Goal: Task Accomplishment & Management: Use online tool/utility

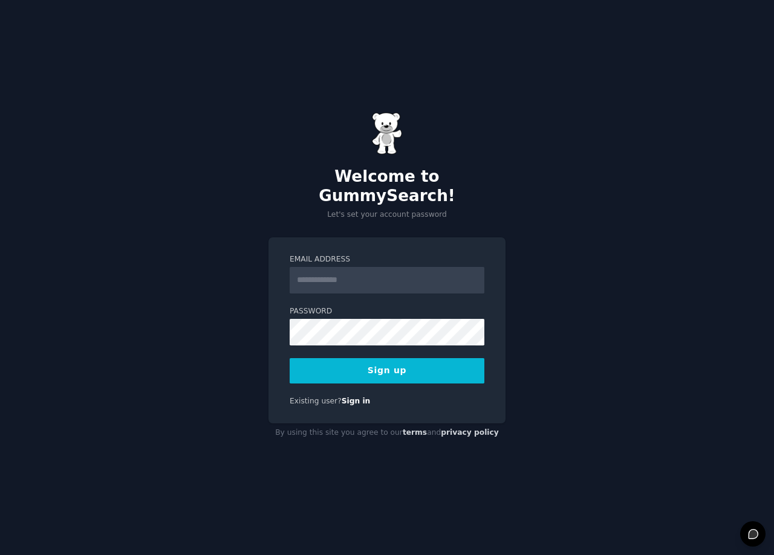
click at [354, 274] on input "Email Address" at bounding box center [386, 280] width 195 height 27
type input "**********"
click at [392, 364] on button "Sign up" at bounding box center [386, 370] width 195 height 25
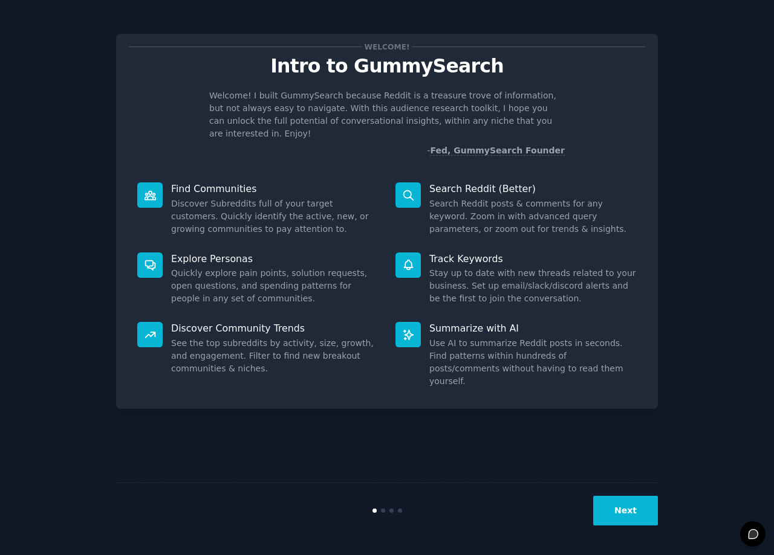
click at [632, 515] on button "Next" at bounding box center [625, 511] width 65 height 30
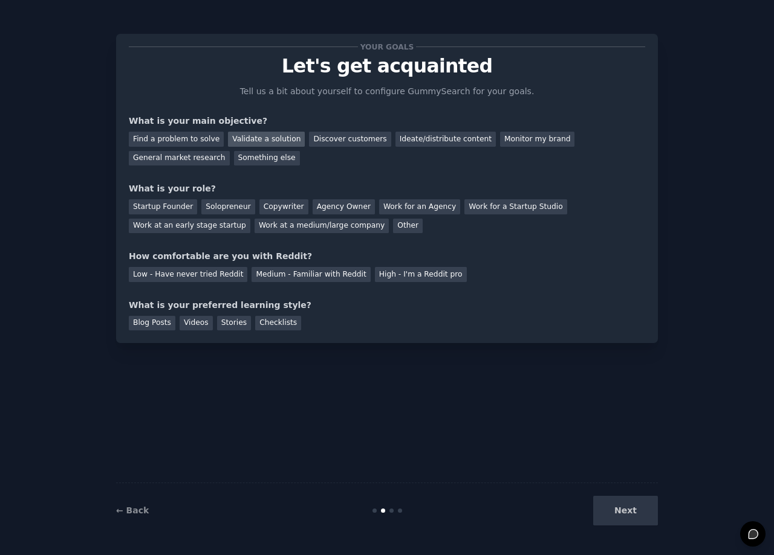
click at [259, 141] on div "Validate a solution" at bounding box center [266, 139] width 77 height 15
click at [349, 141] on div "Discover customers" at bounding box center [350, 139] width 82 height 15
click at [256, 140] on div "Validate a solution" at bounding box center [266, 139] width 77 height 15
click at [340, 140] on div "Discover customers" at bounding box center [350, 139] width 82 height 15
click at [262, 143] on div "Validate a solution" at bounding box center [266, 139] width 77 height 15
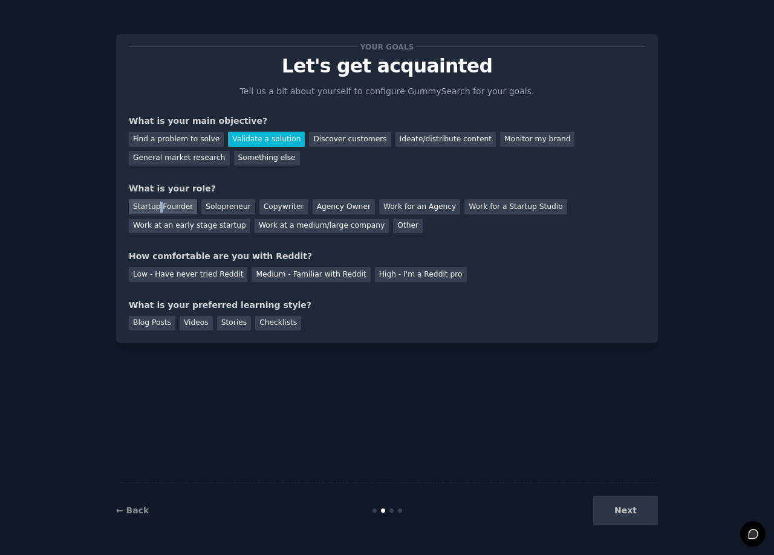
click at [160, 207] on div "Startup Founder" at bounding box center [163, 206] width 68 height 15
click at [301, 277] on div "Medium - Familiar with Reddit" at bounding box center [310, 274] width 118 height 15
click at [271, 326] on div "Checklists" at bounding box center [278, 323] width 46 height 15
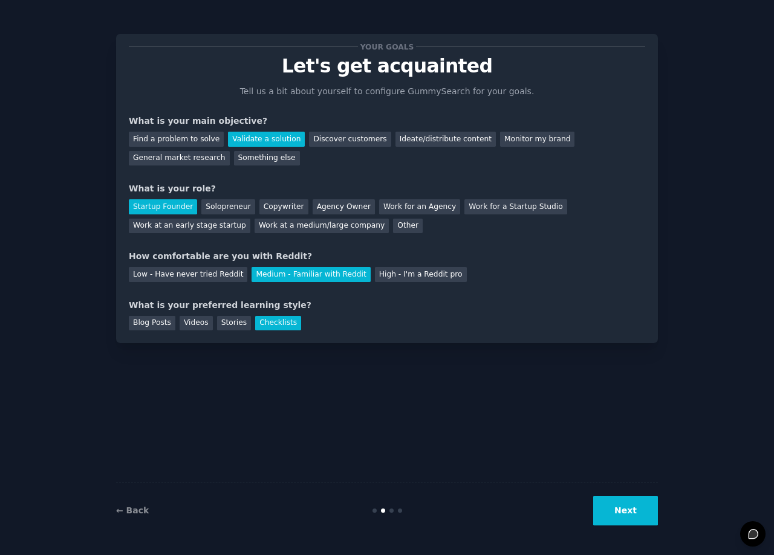
click at [635, 513] on button "Next" at bounding box center [625, 511] width 65 height 30
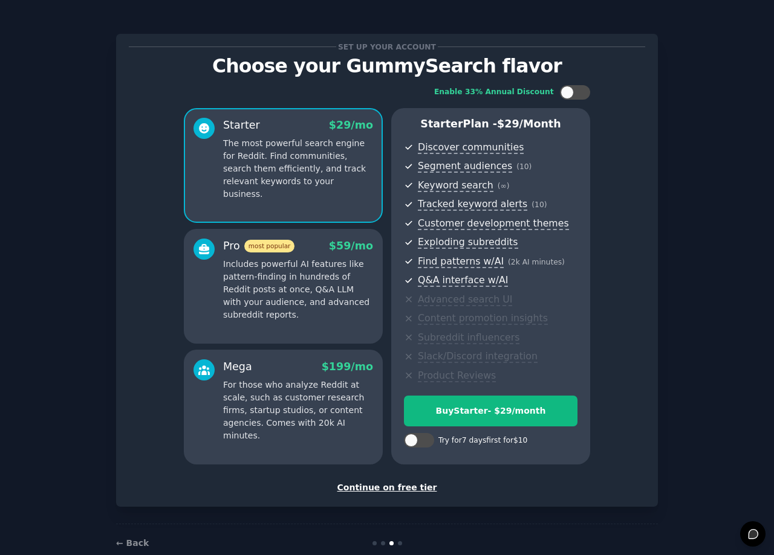
click at [414, 489] on div "Continue on free tier" at bounding box center [387, 488] width 516 height 13
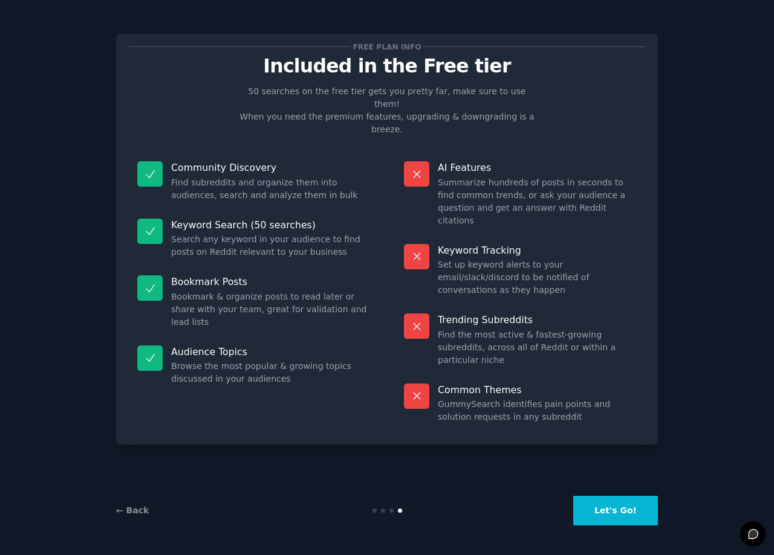
click at [616, 513] on button "Let's Go!" at bounding box center [615, 511] width 85 height 30
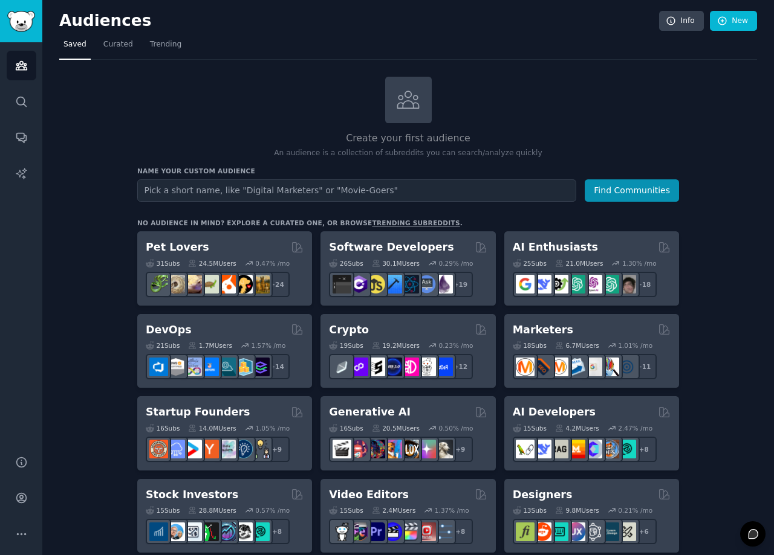
click at [328, 192] on input "text" at bounding box center [356, 190] width 439 height 22
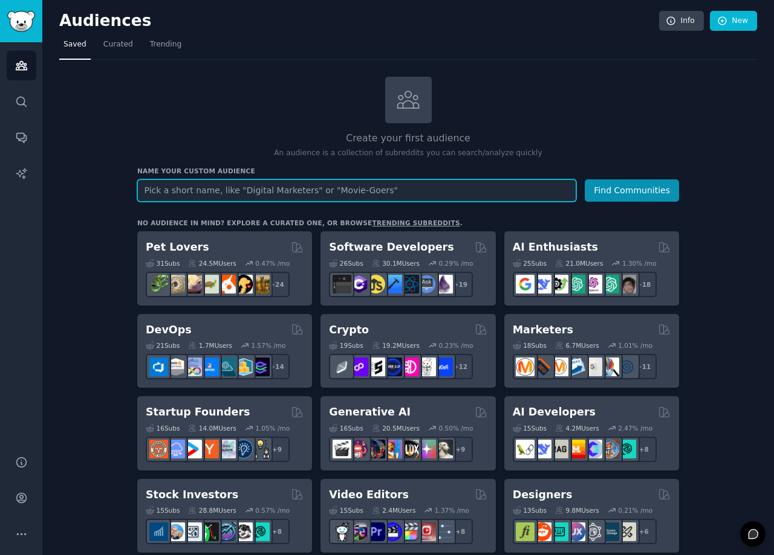
click at [369, 193] on input "text" at bounding box center [356, 190] width 439 height 22
paste input "AI comics"
type input "AI comics"
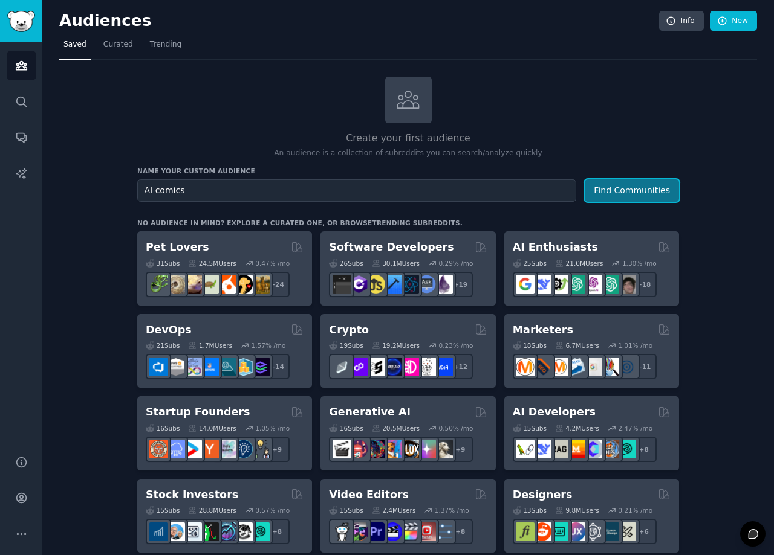
click at [614, 195] on button "Find Communities" at bounding box center [631, 190] width 94 height 22
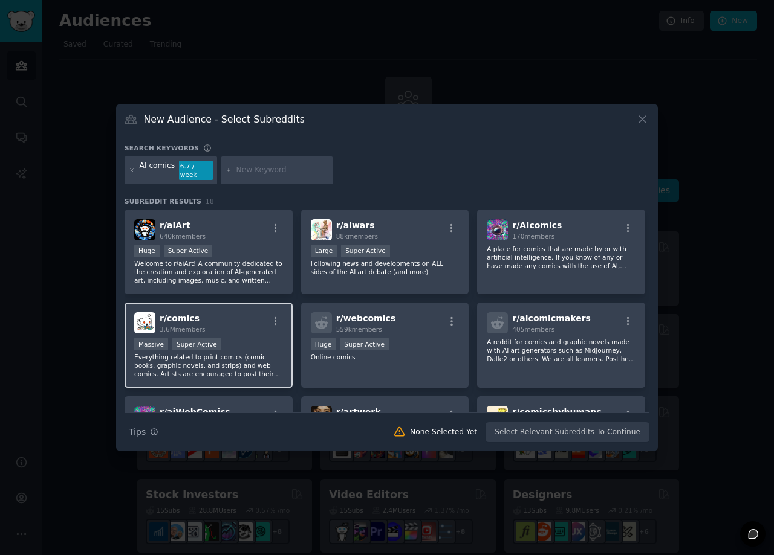
click at [182, 314] on span "r/ comics" at bounding box center [180, 319] width 40 height 10
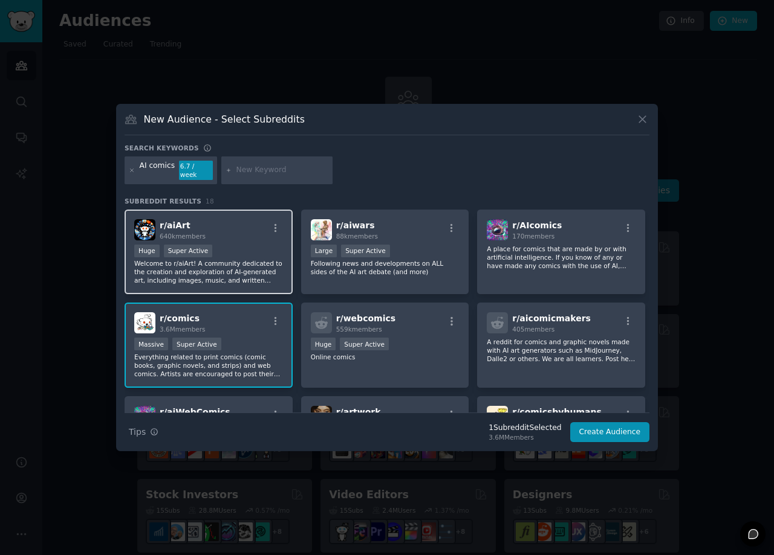
click at [238, 265] on p "Welcome to r/aiArt! A community dedicated to the creation and exploration of AI…" at bounding box center [208, 271] width 149 height 25
click at [228, 251] on div "Huge Super Active" at bounding box center [208, 252] width 149 height 15
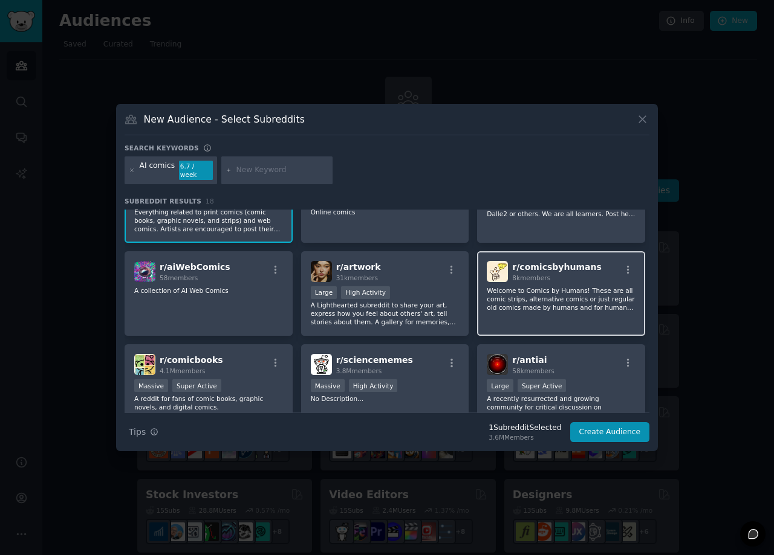
scroll to position [218, 0]
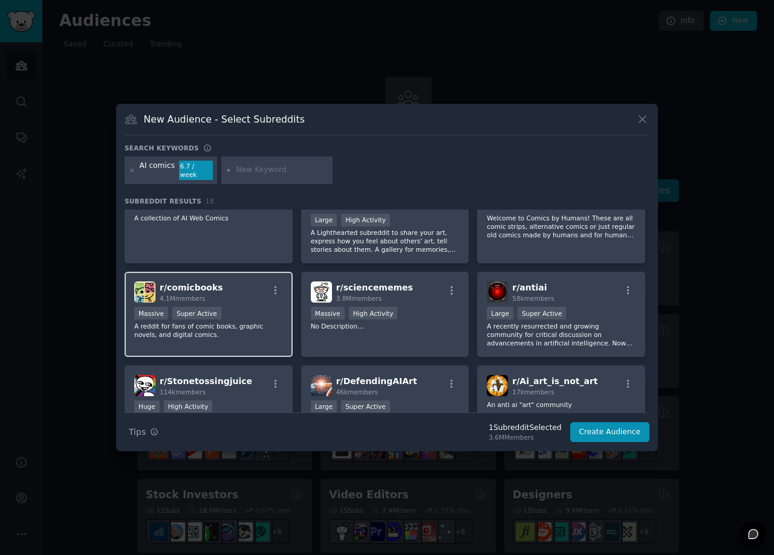
click at [210, 322] on p "A reddit for fans of comic books, graphic novels, and digital comics." at bounding box center [208, 330] width 149 height 17
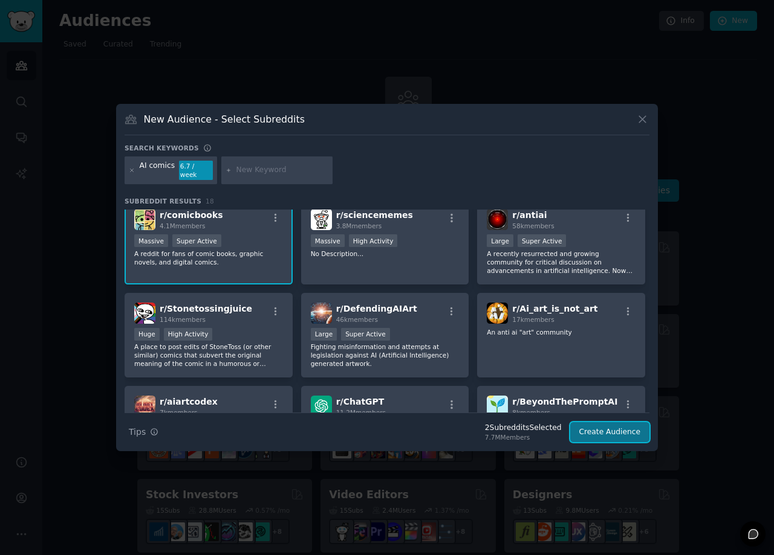
click at [628, 430] on button "Create Audience" at bounding box center [610, 432] width 80 height 21
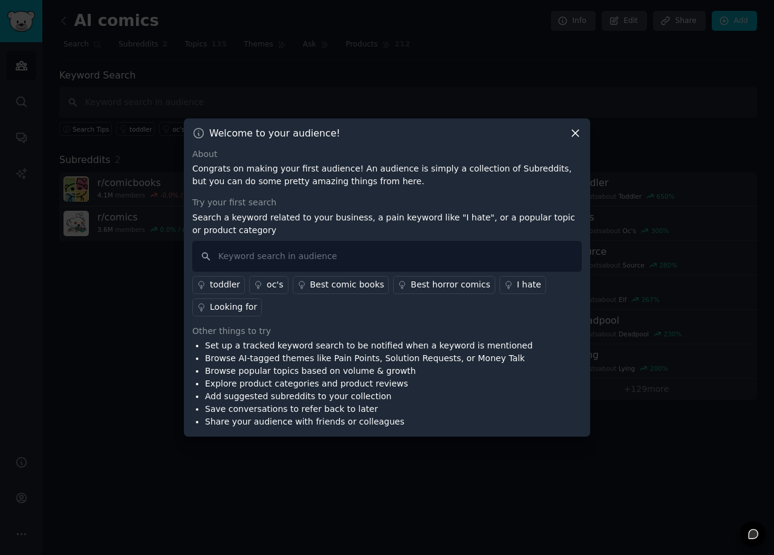
click at [517, 286] on div "I hate" at bounding box center [529, 285] width 24 height 13
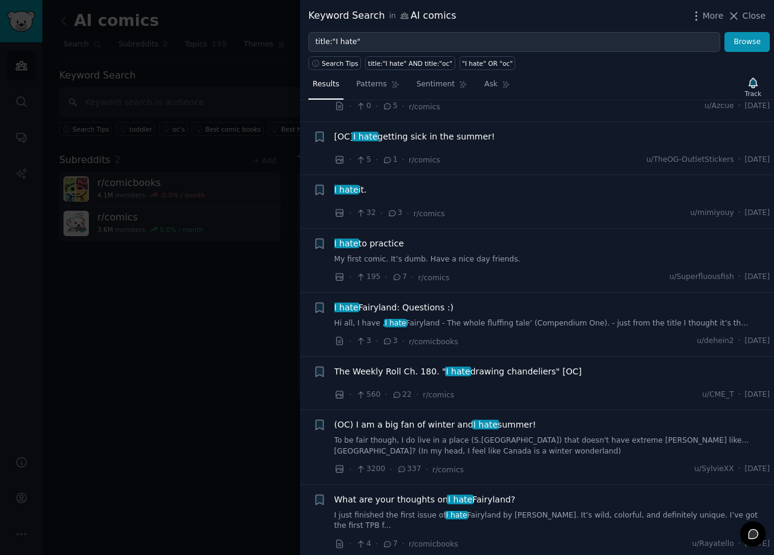
scroll to position [290, 0]
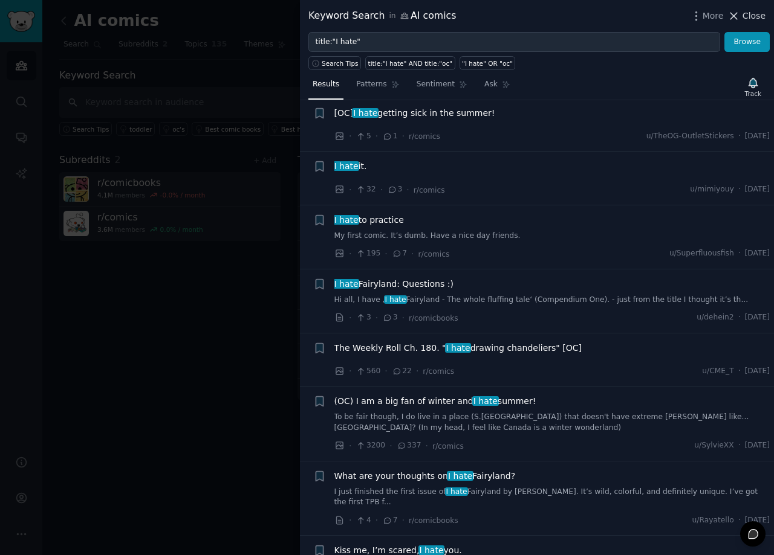
click at [760, 15] on span "Close" at bounding box center [753, 16] width 23 height 13
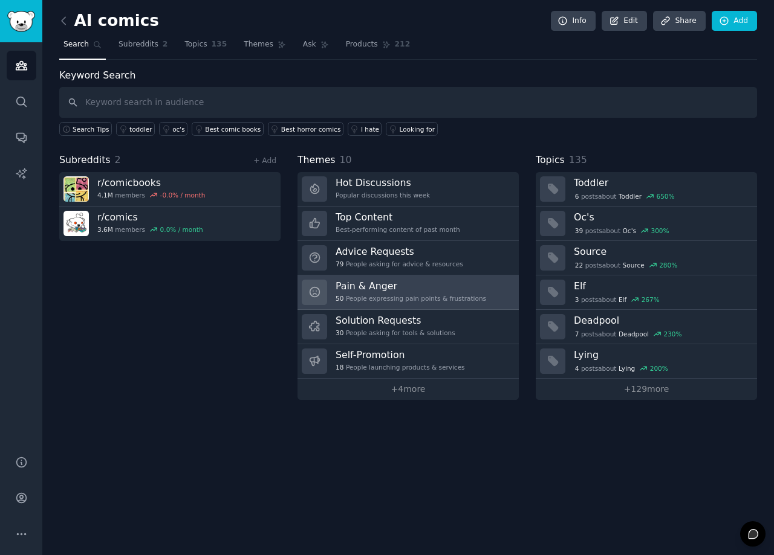
click at [355, 285] on h3 "Pain & Anger" at bounding box center [410, 286] width 150 height 13
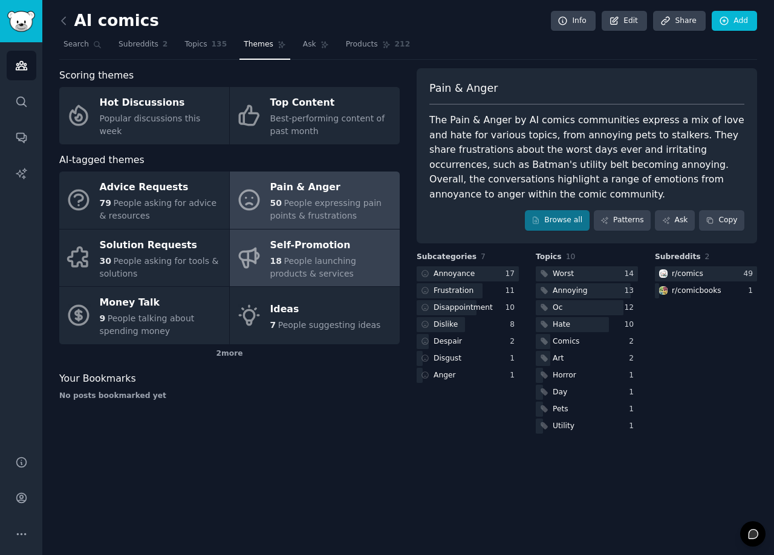
click at [338, 264] on span "People launching products & services" at bounding box center [313, 267] width 86 height 22
